Goal: Transaction & Acquisition: Download file/media

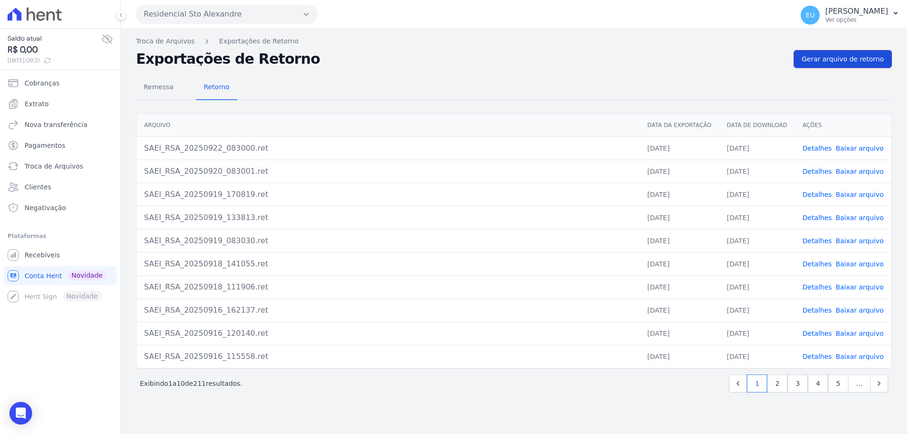
click at [846, 58] on span "Gerar arquivo de retorno" at bounding box center [842, 58] width 82 height 9
click at [817, 145] on link "Detalhes" at bounding box center [816, 149] width 29 height 8
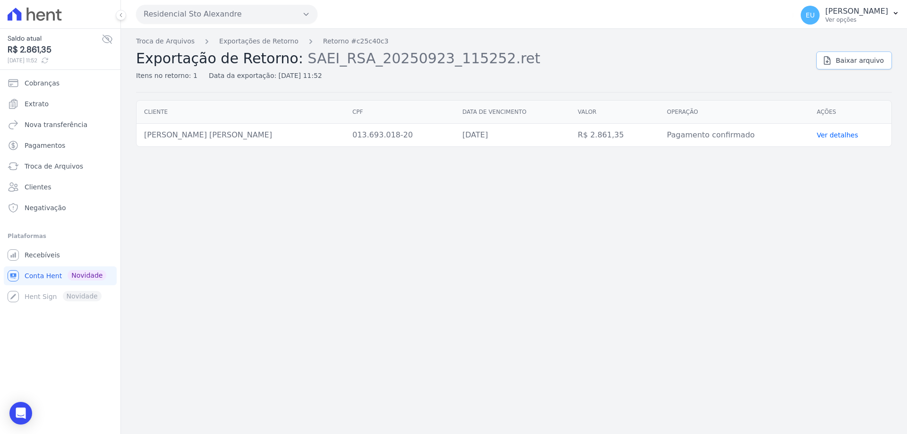
click at [860, 60] on span "Baixar arquivo" at bounding box center [859, 60] width 48 height 9
click at [241, 41] on link "Exportações de Retorno" at bounding box center [258, 41] width 79 height 10
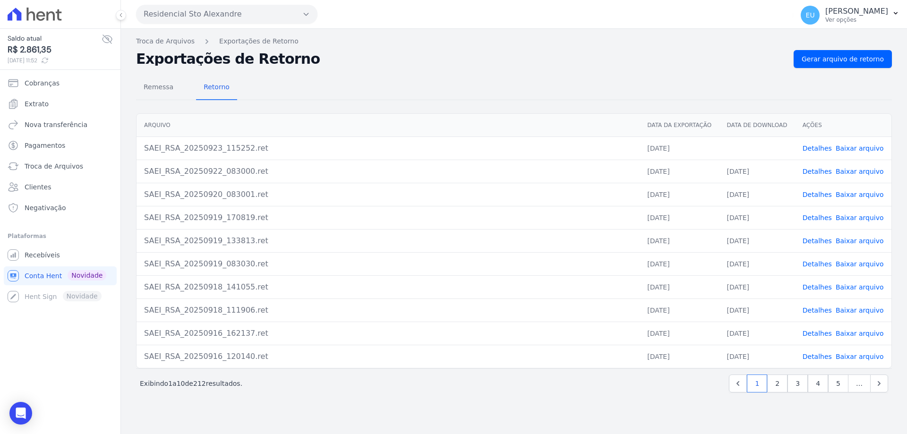
click at [848, 146] on link "Baixar arquivo" at bounding box center [859, 149] width 48 height 8
click at [493, 50] on div "Exportações de Retorno Gerar arquivo de retorno" at bounding box center [514, 59] width 756 height 18
click at [153, 86] on span "Remessa" at bounding box center [158, 86] width 41 height 19
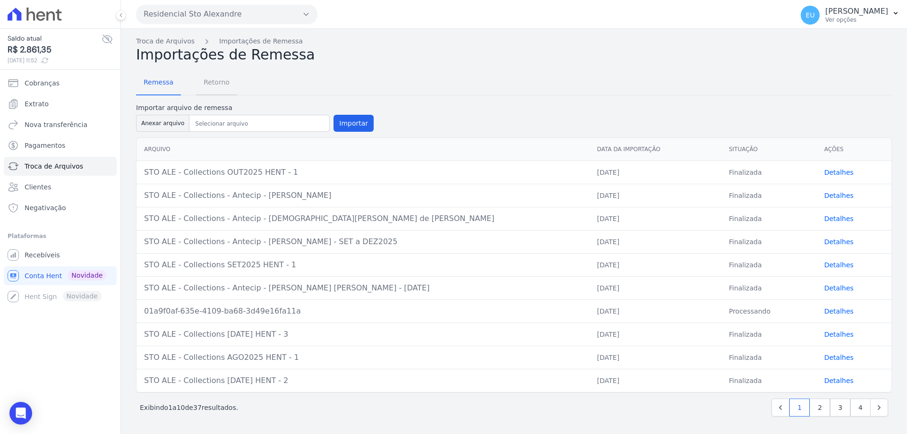
click at [207, 81] on span "Retorno" at bounding box center [216, 82] width 37 height 19
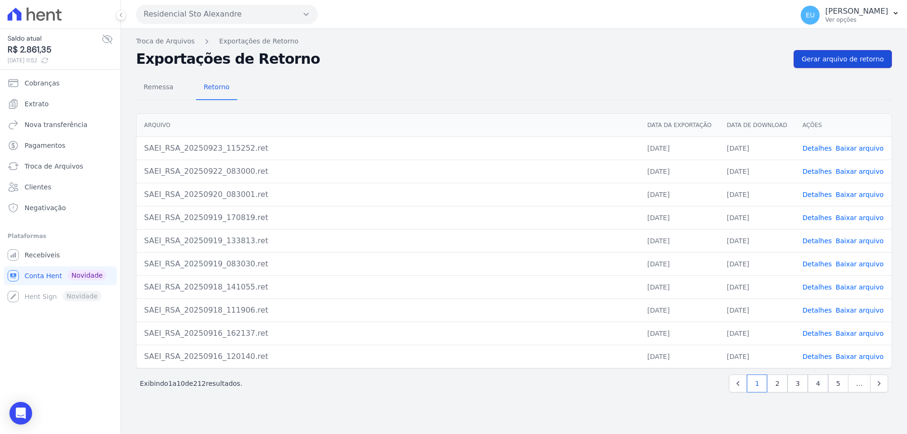
click at [854, 60] on span "Gerar arquivo de retorno" at bounding box center [842, 58] width 82 height 9
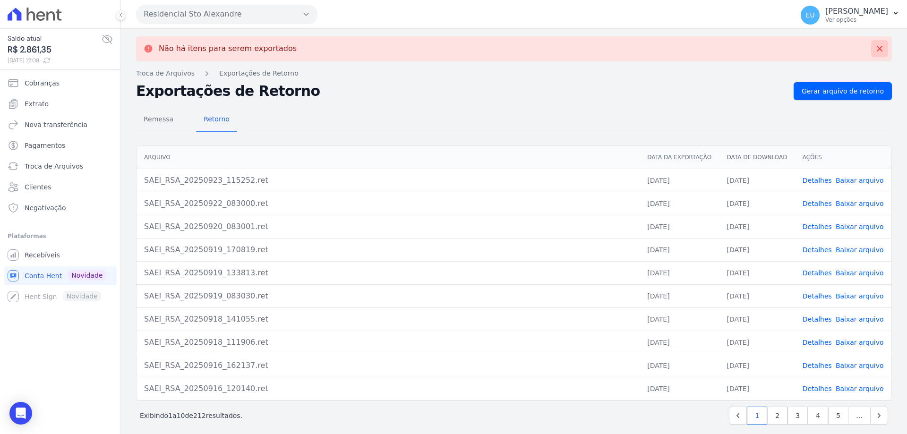
click at [876, 48] on icon at bounding box center [879, 49] width 6 height 6
